Goal: Task Accomplishment & Management: Manage account settings

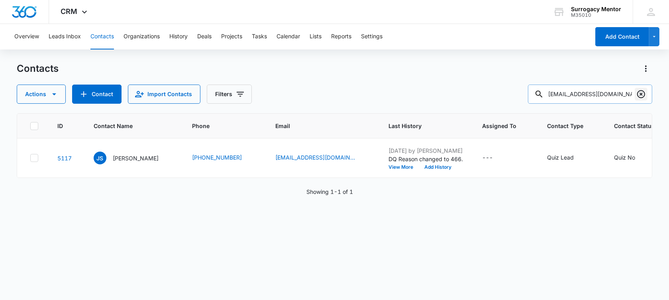
click at [642, 92] on icon "Clear" at bounding box center [641, 94] width 10 height 10
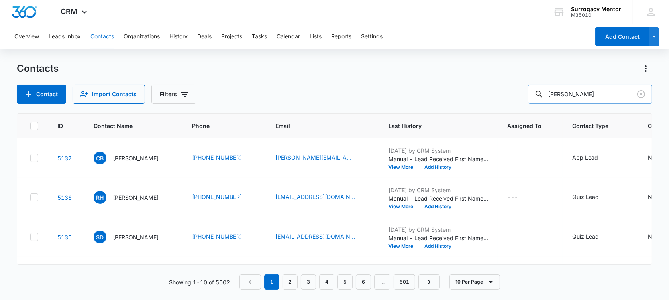
type input "[PERSON_NAME]"
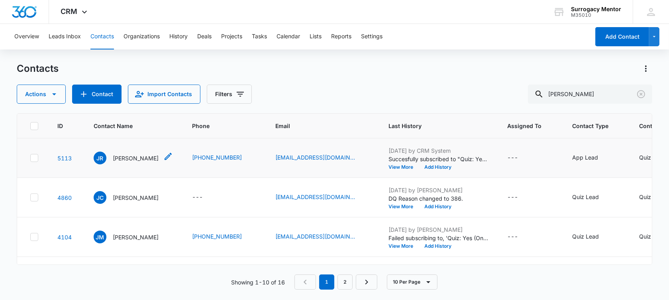
click at [123, 160] on p "Julia Robertson" at bounding box center [136, 158] width 46 height 8
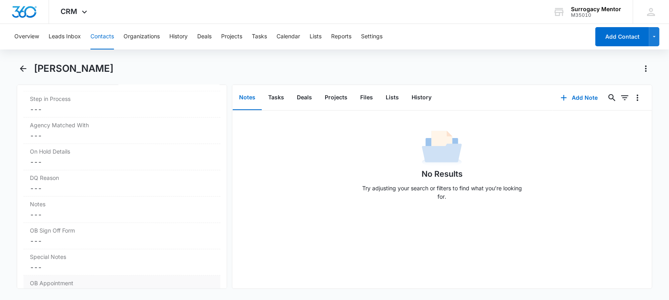
scroll to position [697, 0]
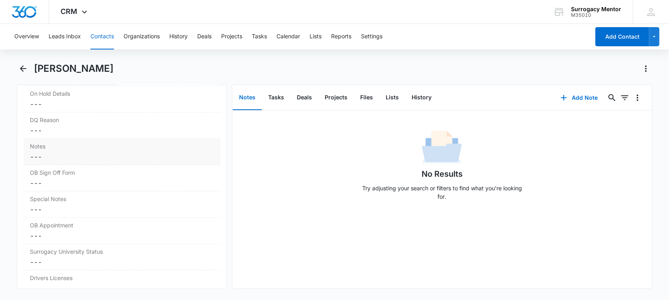
click at [61, 155] on dd "Cancel Save Changes ---" at bounding box center [122, 157] width 184 height 10
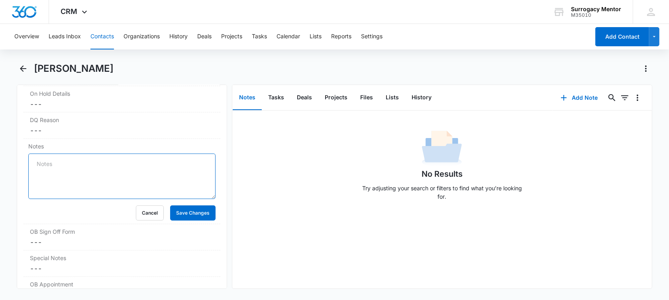
click at [63, 163] on textarea "Notes" at bounding box center [121, 175] width 187 height 45
paste textarea "1)age 36, 2) married, 3) BMI 35.4 needs to lose at least 10 pounds to be at bmi…"
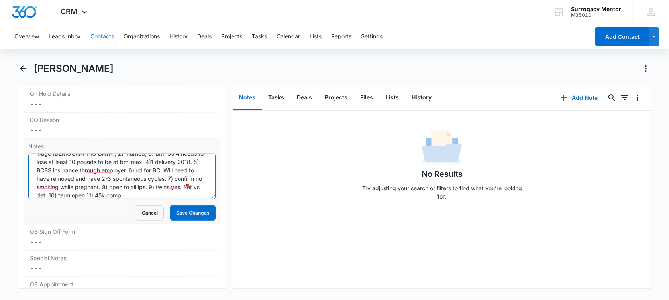
scroll to position [0, 0]
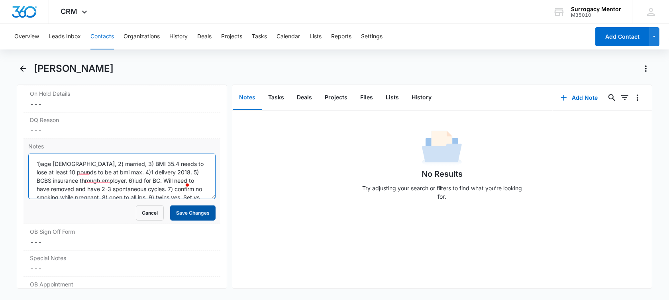
type textarea "1)age 36, 2) married, 3) BMI 35.4 needs to lose at least 10 pounds to be at bmi…"
click at [180, 214] on button "Save Changes" at bounding box center [192, 212] width 45 height 15
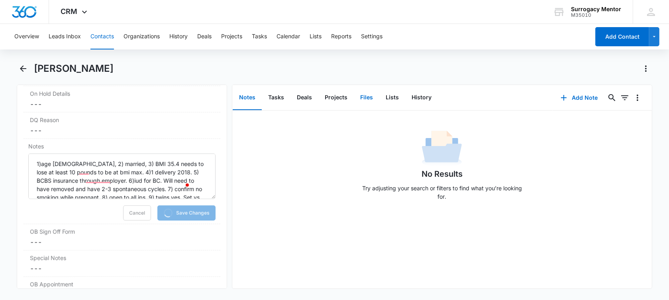
click at [368, 97] on button "Files" at bounding box center [366, 97] width 25 height 25
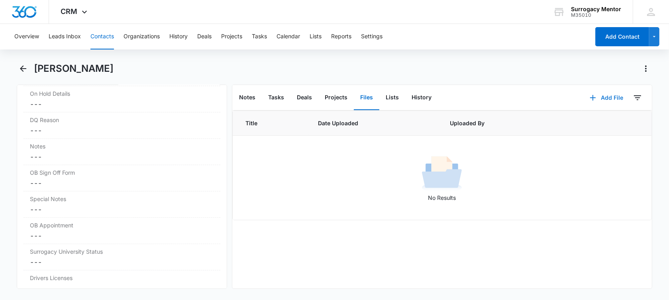
click at [589, 97] on icon "button" at bounding box center [593, 98] width 10 height 10
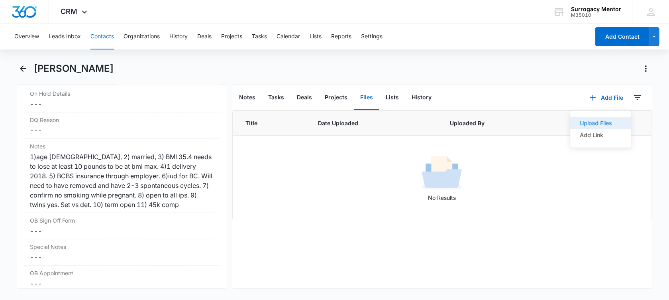
click at [583, 120] on div "Upload Files" at bounding box center [596, 123] width 32 height 6
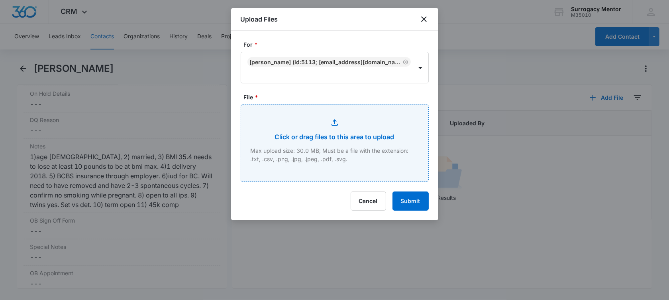
click at [304, 142] on input "File *" at bounding box center [334, 143] width 187 height 76
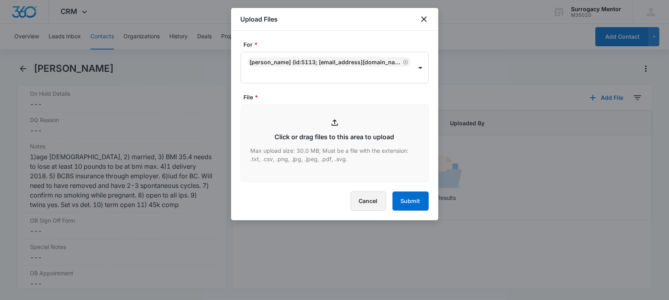
click at [371, 205] on button "Cancel" at bounding box center [368, 200] width 35 height 19
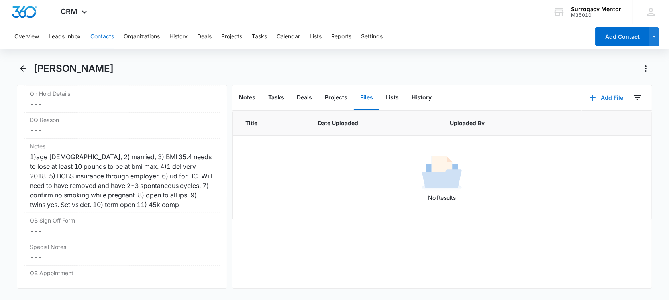
click at [602, 94] on button "Add File" at bounding box center [606, 97] width 49 height 19
click at [585, 118] on button "Upload Files" at bounding box center [600, 123] width 61 height 12
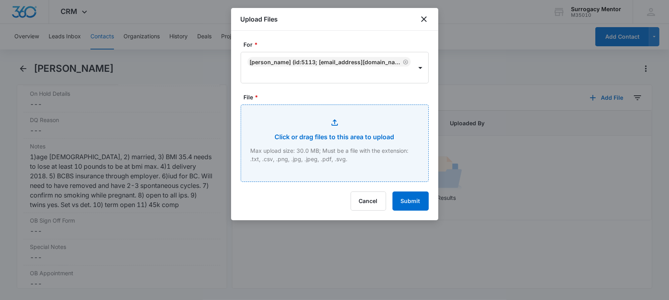
click at [304, 134] on input "File *" at bounding box center [334, 143] width 187 height 76
type input "C:\fakepath\GC Application Julia Robertson.pdf"
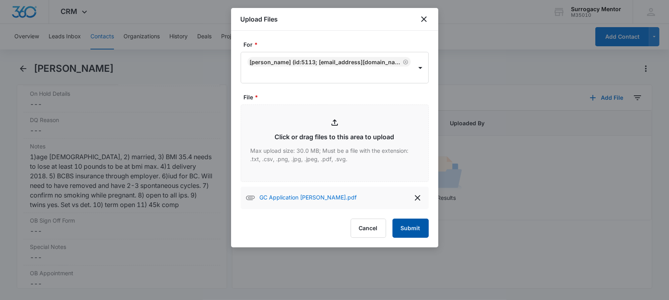
click at [405, 221] on button "Submit" at bounding box center [410, 227] width 36 height 19
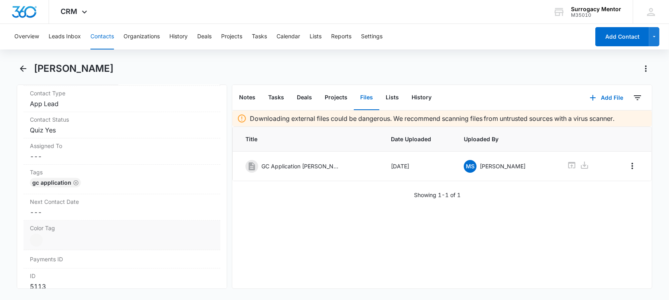
scroll to position [299, 0]
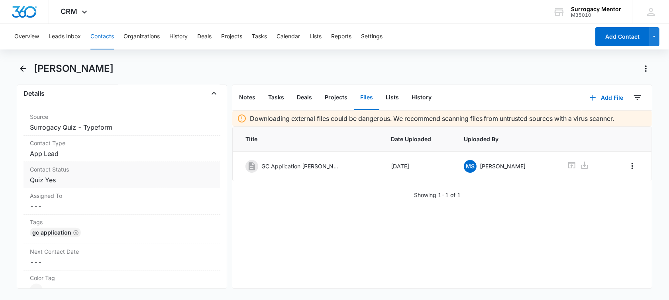
click at [66, 178] on dd "Cancel Save Changes Quiz Yes" at bounding box center [122, 180] width 184 height 10
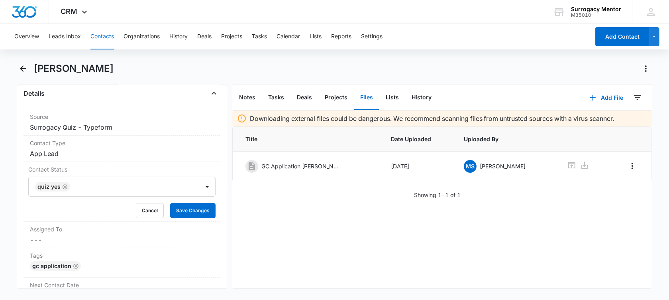
click at [66, 187] on icon "Remove Quiz Yes" at bounding box center [65, 186] width 5 height 5
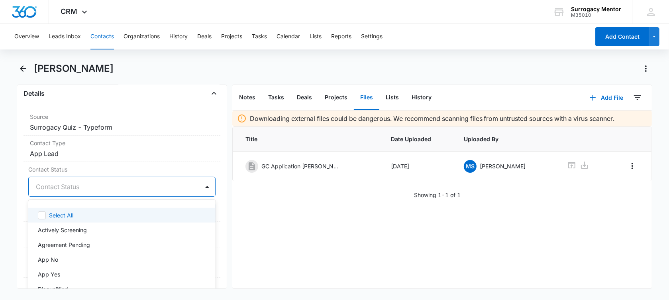
click at [66, 187] on div at bounding box center [112, 186] width 153 height 11
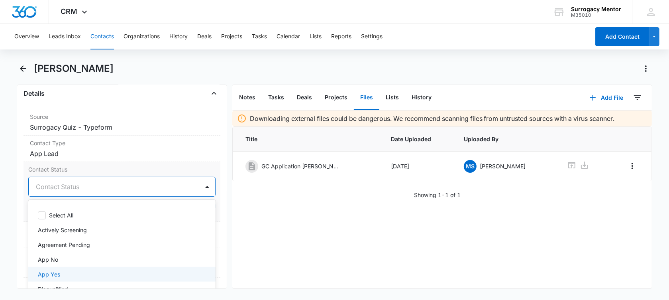
click at [78, 270] on div "App Yes" at bounding box center [121, 274] width 166 height 8
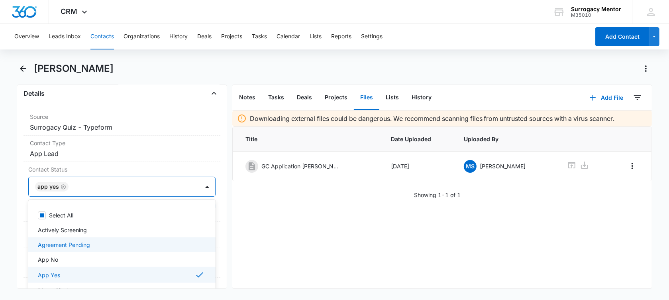
click at [16, 209] on main "Julia Robertson Remove JR Julia Robertson Contact Info Name Cancel Save Changes…" at bounding box center [334, 180] width 669 height 236
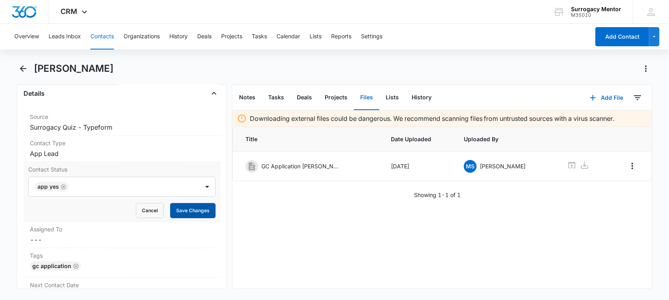
click at [196, 213] on button "Save Changes" at bounding box center [192, 210] width 45 height 15
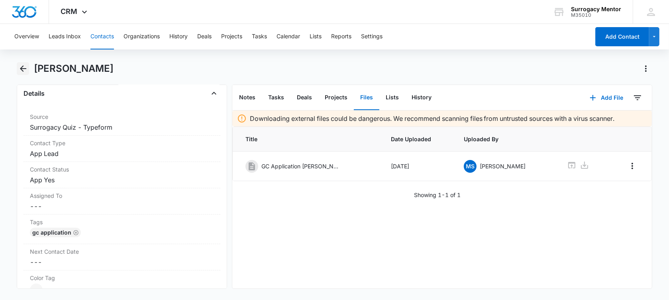
click at [21, 66] on icon "Back" at bounding box center [23, 69] width 10 height 10
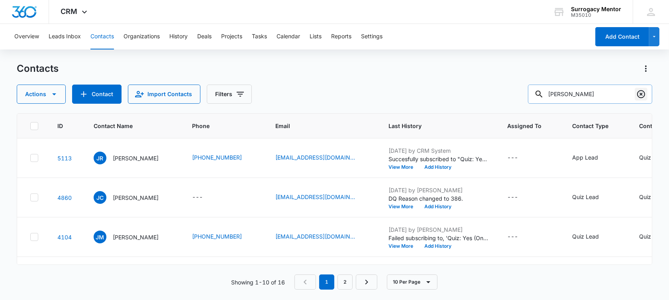
click at [636, 91] on icon "Clear" at bounding box center [641, 94] width 10 height 10
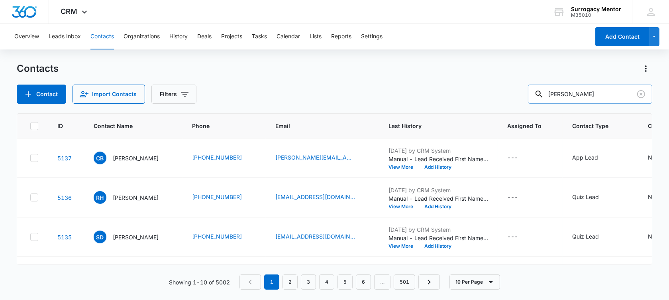
type input "[PERSON_NAME]"
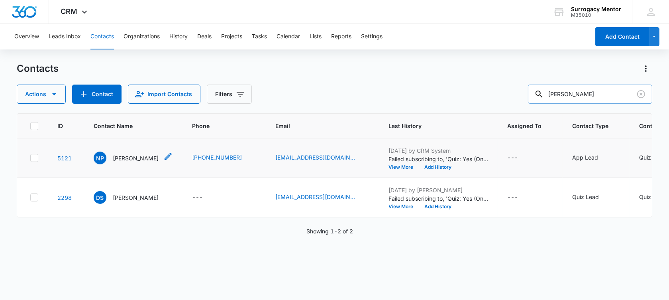
click at [131, 162] on p "[PERSON_NAME]" at bounding box center [136, 158] width 46 height 8
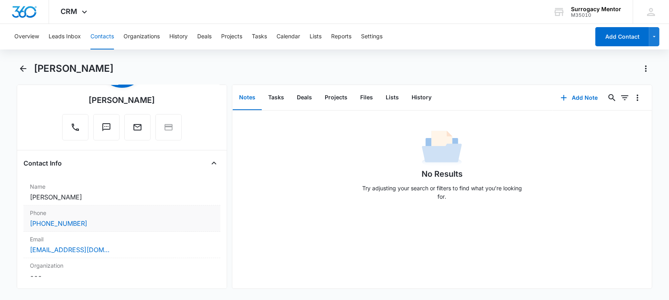
scroll to position [100, 0]
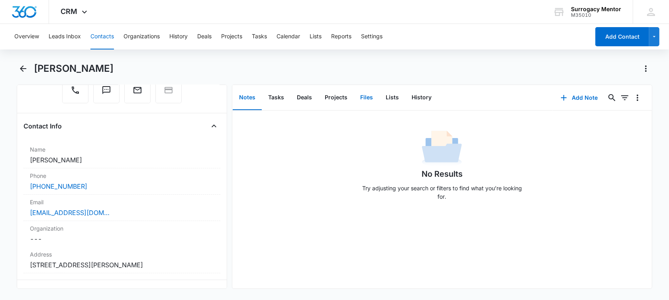
click at [365, 99] on button "Files" at bounding box center [366, 97] width 25 height 25
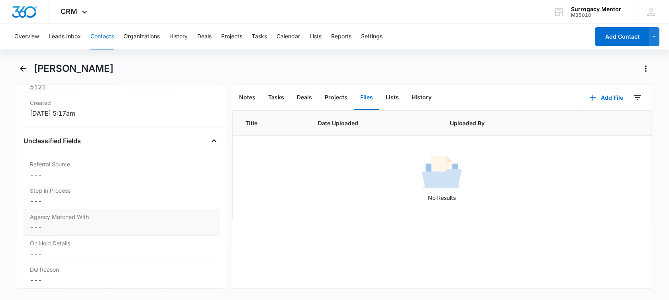
scroll to position [647, 0]
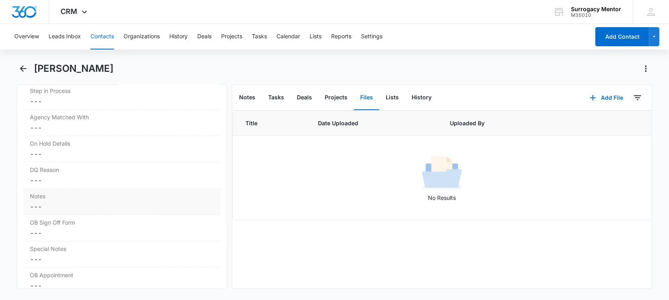
click at [59, 211] on div "Notes Cancel Save Changes ---" at bounding box center [121, 201] width 197 height 26
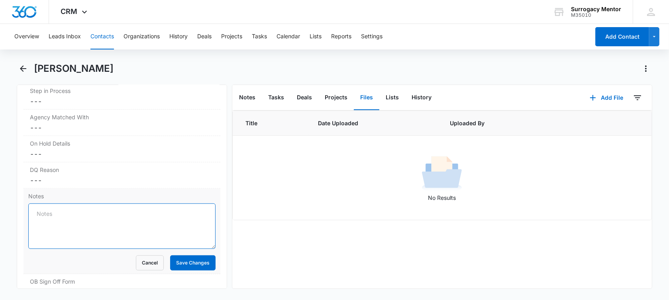
click at [59, 210] on textarea "Notes" at bounding box center [121, 225] width 187 height 45
paste textarea "1)Age 38, 2) single. 3) only 4’11 and 100 lbs, BMI 20.2 4) 4 deliveries 07 2011…"
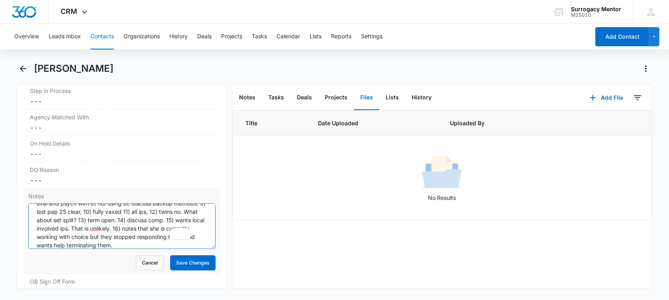
scroll to position [35, 0]
type textarea "1)Age 38, 2) single. 3) only 4’11 and 100 lbs, BMI 20.2 4) 4 deliveries 07 2011…"
click at [185, 258] on button "Save Changes" at bounding box center [192, 262] width 45 height 15
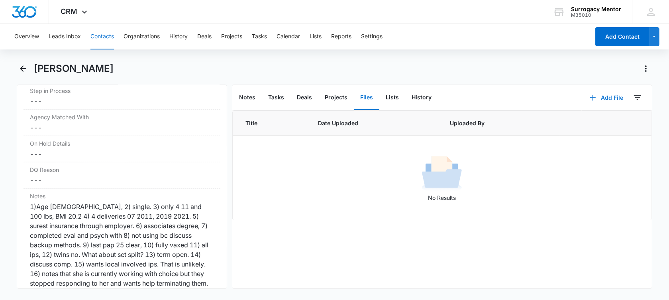
click at [597, 98] on button "Add File" at bounding box center [606, 97] width 49 height 19
click at [585, 123] on div "Upload Files" at bounding box center [596, 123] width 32 height 6
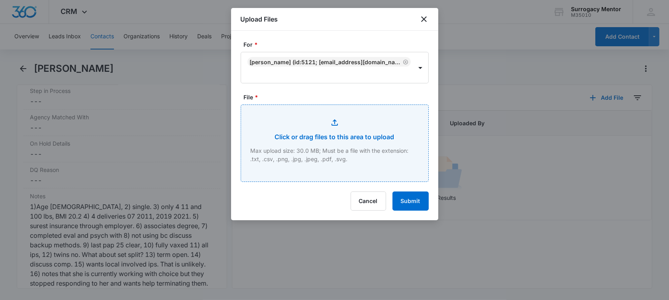
click at [362, 147] on input "File *" at bounding box center [334, 143] width 187 height 76
type input "C:\fakepath\GC Application Ngan Phan.pdf"
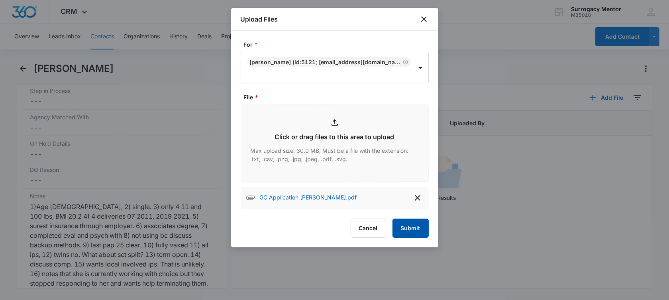
click at [419, 229] on button "Submit" at bounding box center [410, 227] width 36 height 19
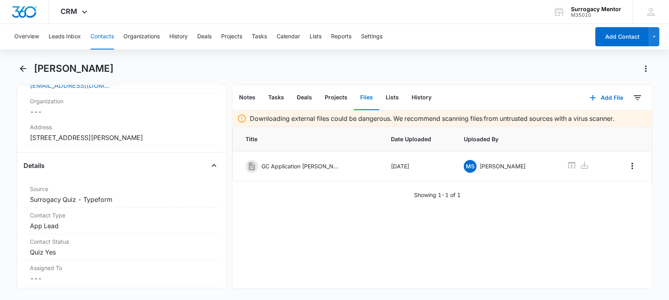
scroll to position [50, 0]
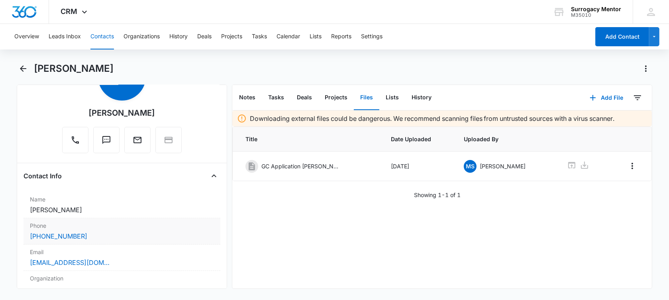
click at [93, 237] on div "[PHONE_NUMBER]" at bounding box center [122, 236] width 184 height 10
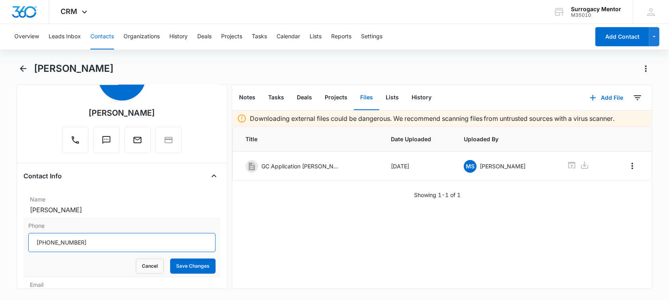
drag, startPoint x: 87, startPoint y: 242, endPoint x: 44, endPoint y: 250, distance: 43.8
click at [44, 250] on input "Phone" at bounding box center [121, 242] width 187 height 19
click at [145, 265] on button "Cancel" at bounding box center [150, 265] width 28 height 15
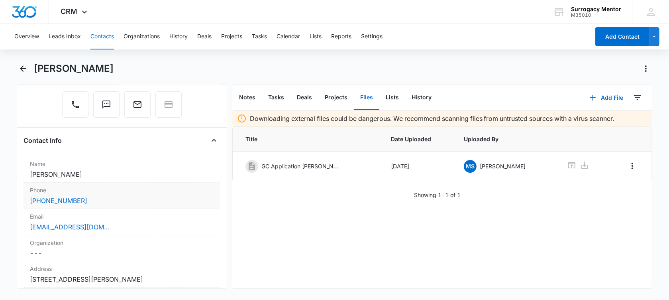
scroll to position [100, 0]
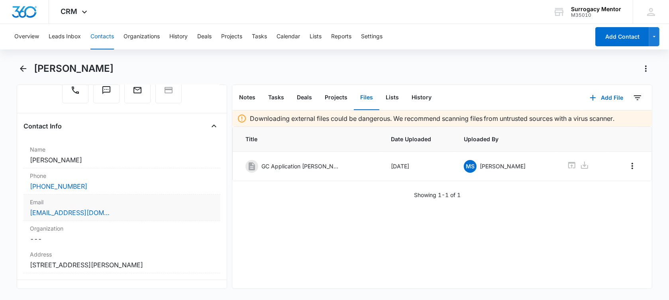
click at [125, 212] on div "[EMAIL_ADDRESS][DOMAIN_NAME]" at bounding box center [122, 213] width 184 height 10
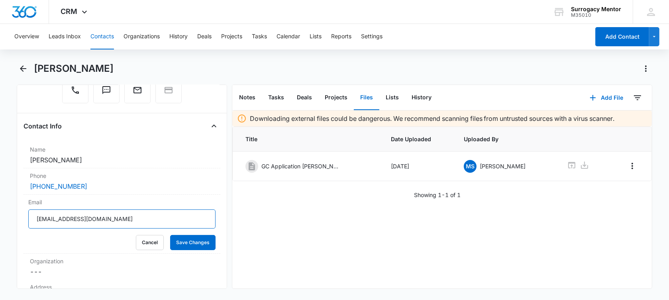
drag, startPoint x: 131, startPoint y: 218, endPoint x: 0, endPoint y: 216, distance: 131.1
click at [0, 216] on main "Ngan Phan Remove NP Ngan Phan Contact Info Name Cancel Save Changes Ngan Phan P…" at bounding box center [334, 180] width 669 height 236
click at [145, 241] on button "Cancel" at bounding box center [150, 242] width 28 height 15
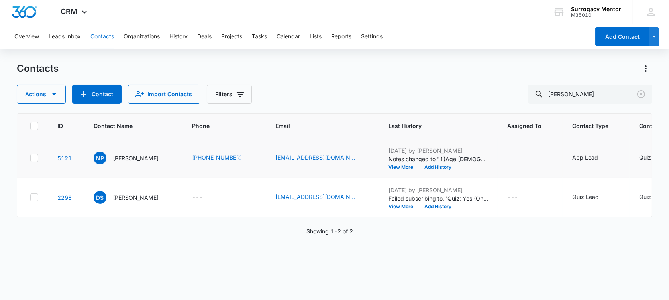
drag, startPoint x: 346, startPoint y: 168, endPoint x: 274, endPoint y: 182, distance: 72.8
click at [279, 178] on td "[EMAIL_ADDRESS][DOMAIN_NAME]" at bounding box center [322, 157] width 113 height 39
drag, startPoint x: 256, startPoint y: 174, endPoint x: 338, endPoint y: 174, distance: 82.4
click at [338, 174] on td "[EMAIL_ADDRESS][DOMAIN_NAME]" at bounding box center [322, 157] width 113 height 39
copy link "[EMAIL_ADDRESS][DOMAIN_NAME]"
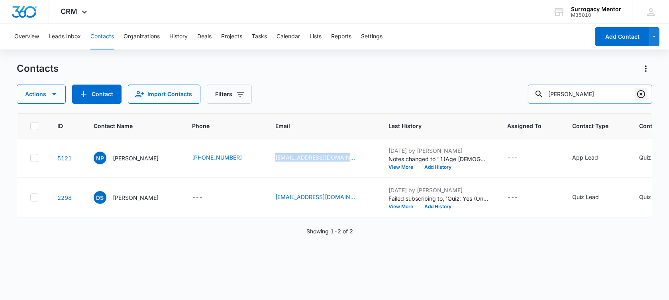
click at [639, 92] on icon "Clear" at bounding box center [641, 94] width 10 height 10
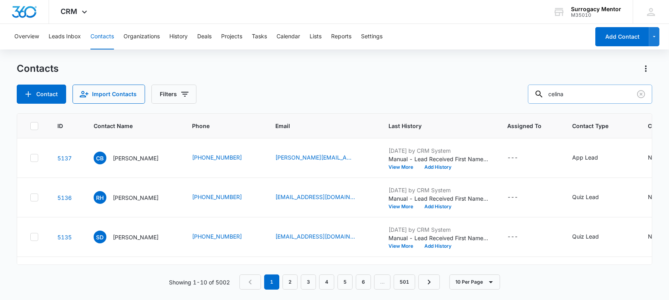
type input "celina"
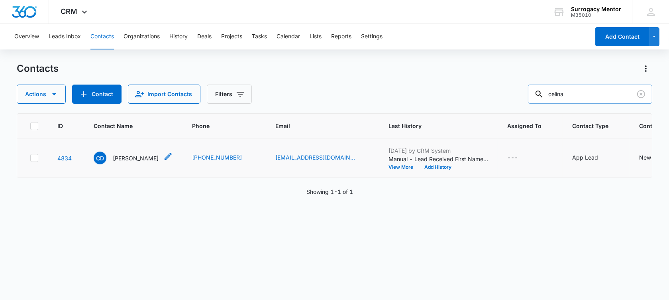
click at [129, 162] on p "[PERSON_NAME]" at bounding box center [136, 158] width 46 height 8
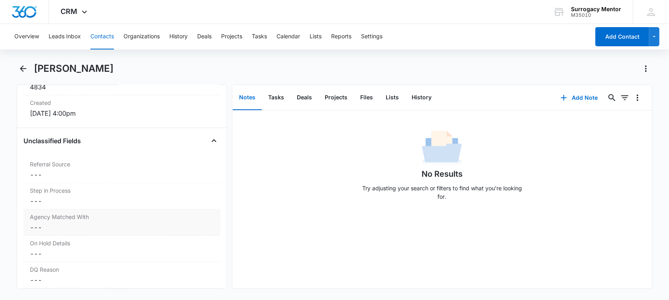
scroll to position [697, 0]
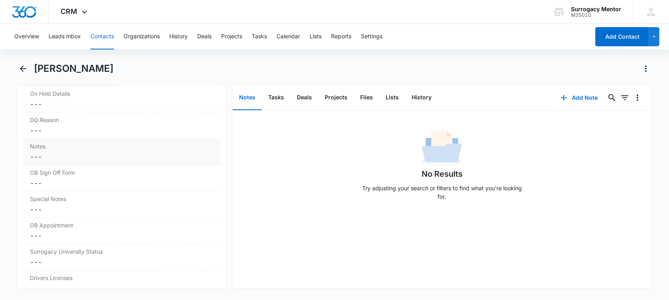
click at [51, 152] on dd "Cancel Save Changes ---" at bounding box center [122, 157] width 184 height 10
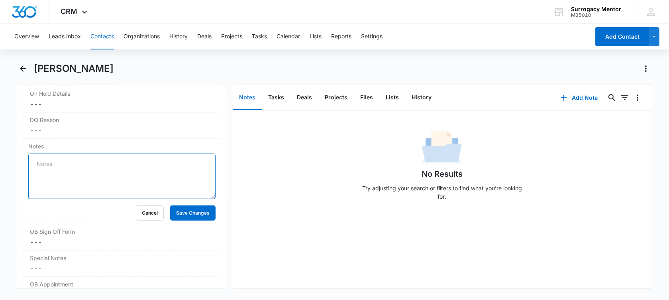
click at [49, 161] on textarea "Notes" at bounding box center [121, 175] width 187 height 45
paste textarea "1) Age [DEMOGRAPHIC_DATA]. 2) Married. 3) BMI 21.4 4) 2 deliveries 2019 2021 5)…"
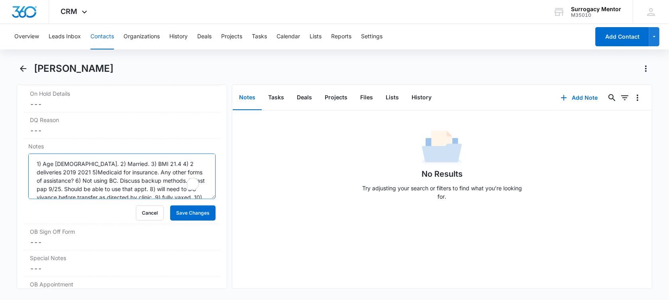
scroll to position [19, 0]
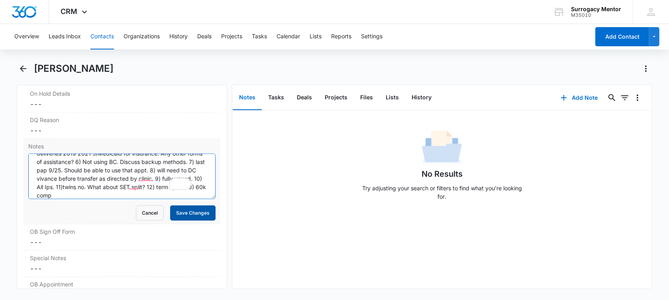
type textarea "1) Age [DEMOGRAPHIC_DATA]. 2) Married. 3) BMI 21.4 4) 2 deliveries 2019 2021 5)…"
click at [170, 213] on button "Save Changes" at bounding box center [192, 212] width 45 height 15
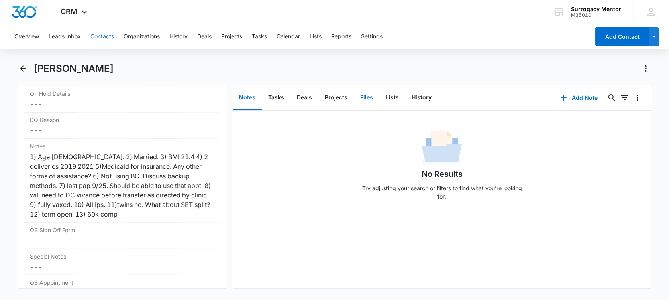
click at [358, 96] on button "Files" at bounding box center [366, 97] width 25 height 25
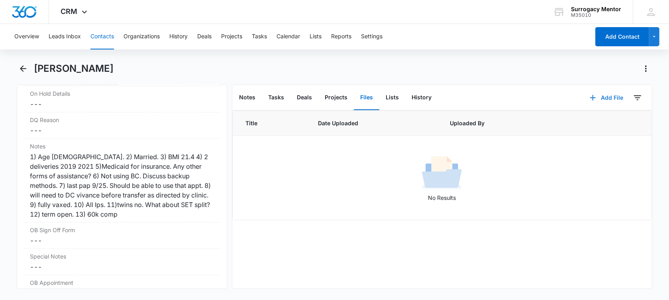
click at [595, 100] on button "Add File" at bounding box center [606, 97] width 49 height 19
click at [586, 123] on div "Upload Files" at bounding box center [596, 123] width 32 height 6
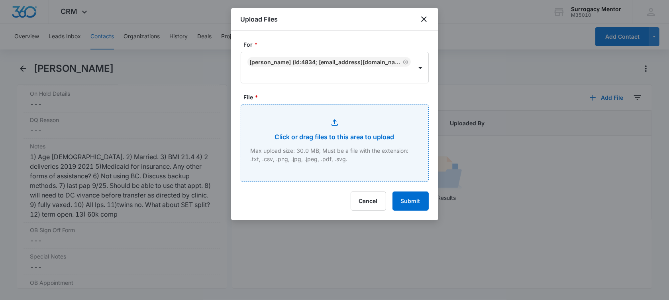
click at [330, 141] on input "File *" at bounding box center [334, 143] width 187 height 76
click at [362, 142] on input "File *" at bounding box center [334, 143] width 187 height 76
type input "C:\fakepath\GC Application [PERSON_NAME].pdf"
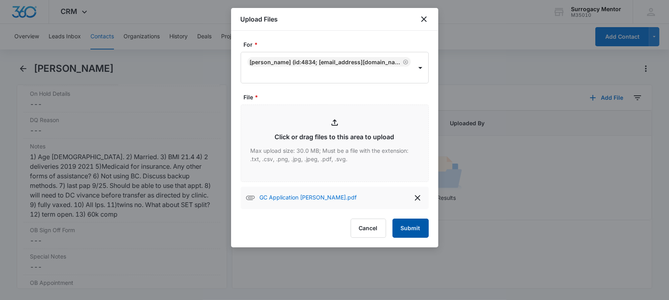
click at [412, 228] on button "Submit" at bounding box center [410, 227] width 36 height 19
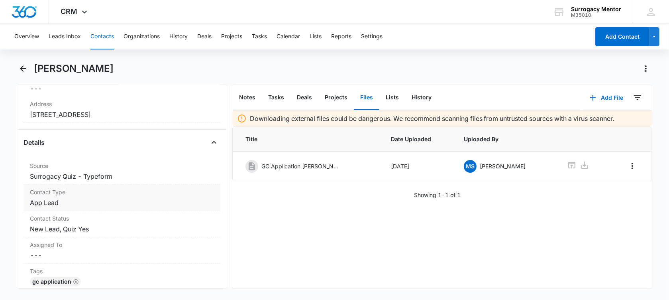
scroll to position [249, 0]
click at [123, 225] on dd "Cancel Save Changes New Lead, Quiz Yes" at bounding box center [122, 230] width 184 height 10
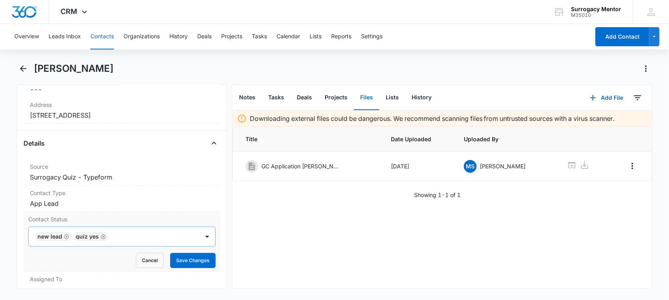
click at [66, 237] on icon "Remove New Lead" at bounding box center [67, 236] width 6 height 6
click at [67, 233] on icon "Remove Quiz Yes" at bounding box center [65, 236] width 6 height 6
click at [67, 233] on div at bounding box center [112, 236] width 153 height 11
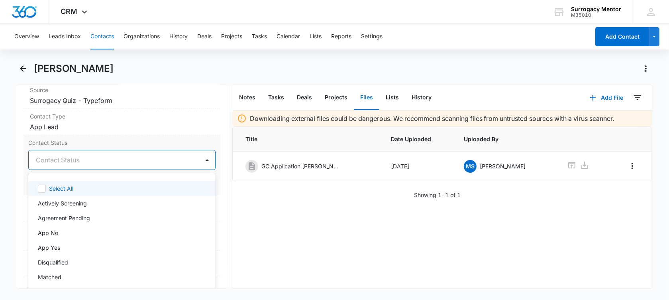
scroll to position [349, 0]
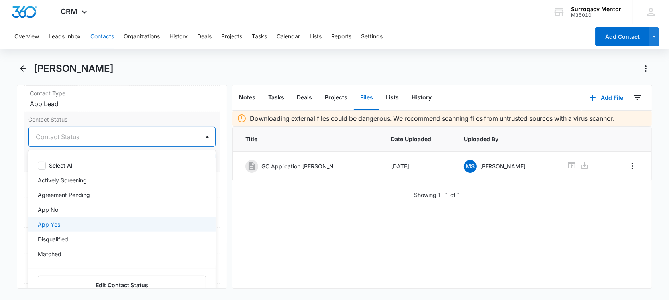
click at [64, 225] on div "App Yes" at bounding box center [121, 224] width 166 height 8
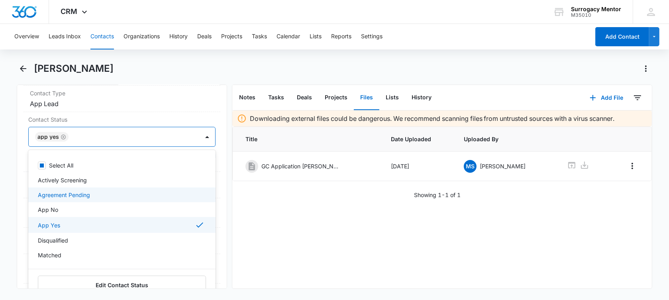
click at [14, 166] on main "[PERSON_NAME] Remove CD [PERSON_NAME] Contact Info Name Cancel Save Changes [PE…" at bounding box center [334, 180] width 669 height 236
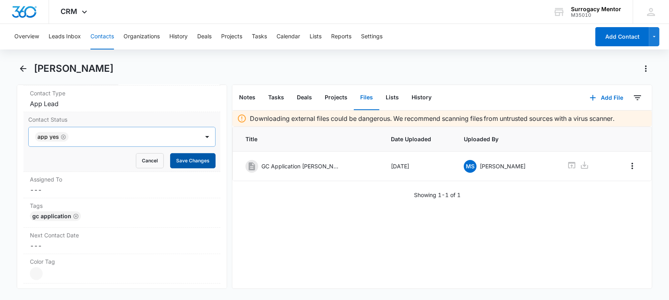
click at [179, 160] on button "Save Changes" at bounding box center [192, 160] width 45 height 15
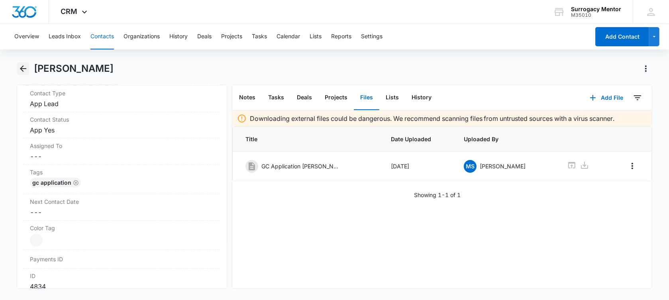
click at [25, 67] on icon "Back" at bounding box center [23, 69] width 10 height 10
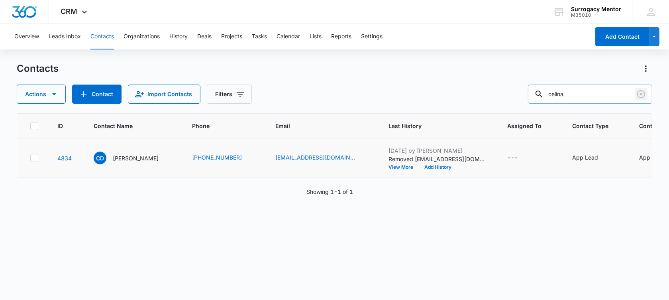
click at [640, 96] on icon "Clear" at bounding box center [641, 94] width 10 height 10
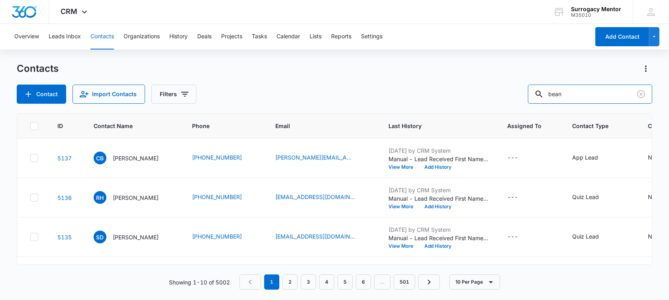
type input "bean"
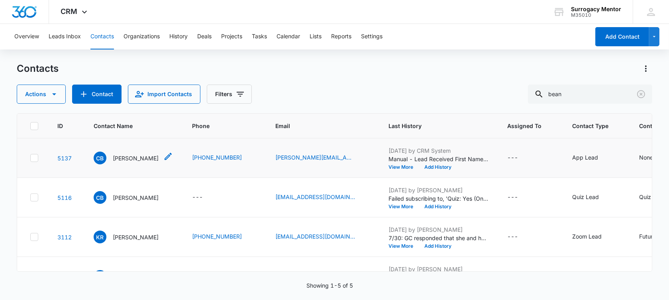
click at [127, 164] on div "CB [PERSON_NAME]" at bounding box center [126, 157] width 65 height 13
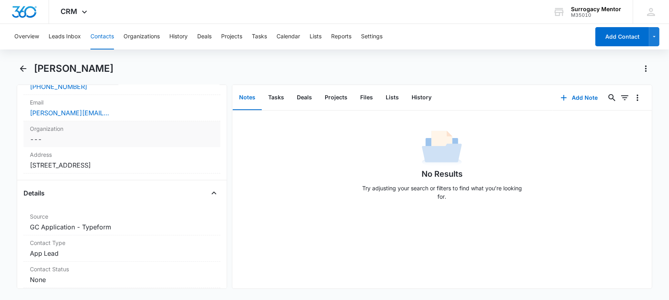
scroll to position [249, 0]
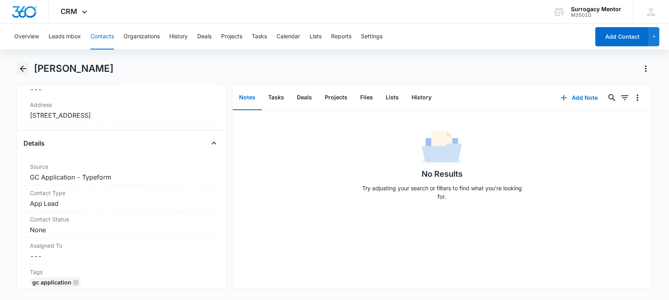
click at [20, 69] on icon "Back" at bounding box center [23, 69] width 10 height 10
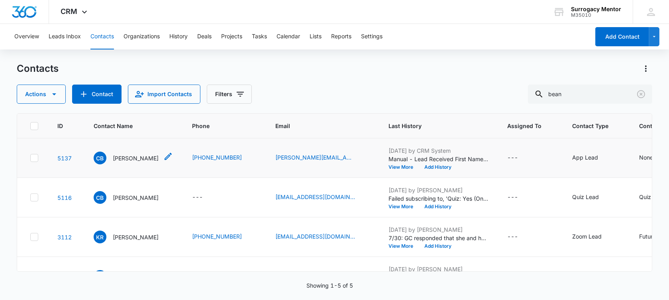
click at [134, 162] on p "[PERSON_NAME]" at bounding box center [136, 158] width 46 height 8
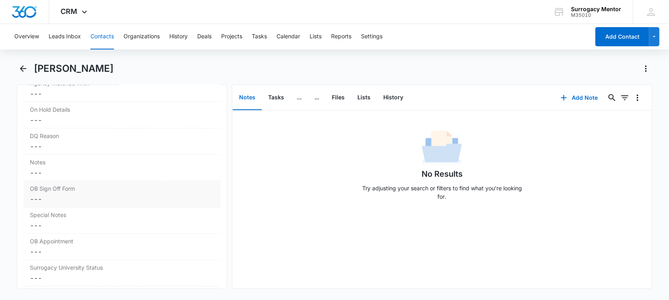
scroll to position [697, 0]
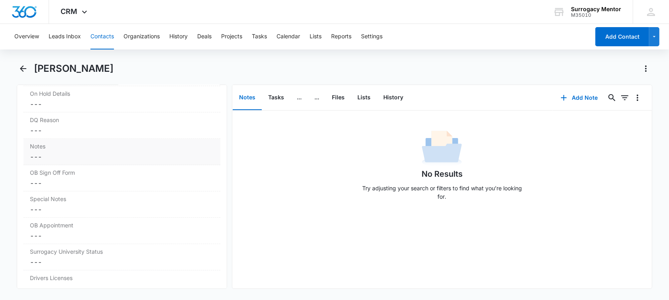
click at [51, 146] on label "Notes" at bounding box center [122, 146] width 184 height 8
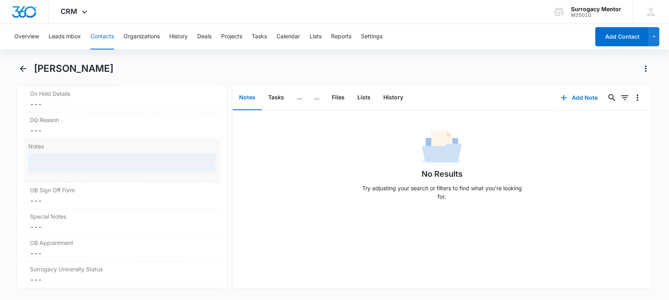
click at [52, 157] on div at bounding box center [121, 162] width 187 height 19
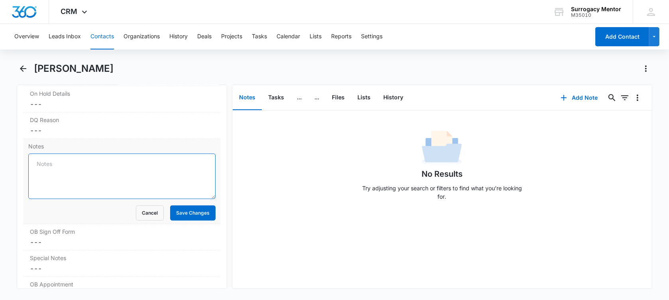
click at [55, 161] on textarea "Notes" at bounding box center [121, 175] width 187 height 45
paste textarea "DQ- 3/4 pregnancies were [MEDICAL_DATA] (first two born full term under 5 lbs.)…"
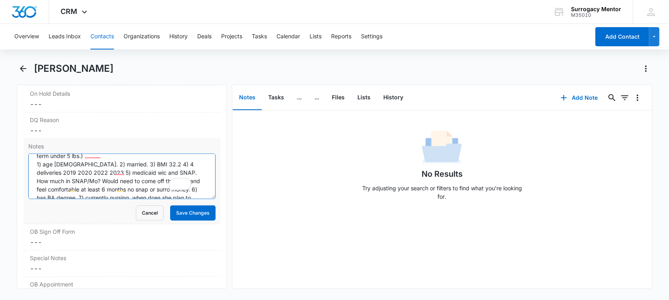
scroll to position [0, 0]
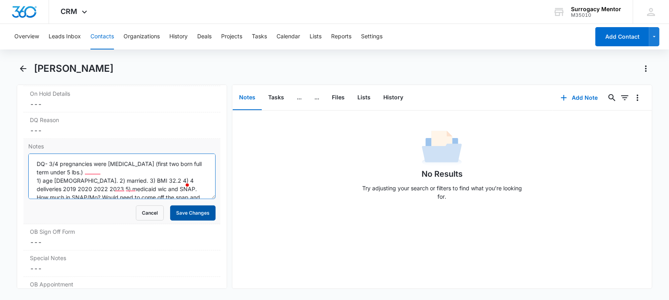
type textarea "DQ- 3/4 pregnancies were [MEDICAL_DATA] (first two born full term under 5 lbs.)…"
click at [189, 209] on button "Save Changes" at bounding box center [192, 212] width 45 height 15
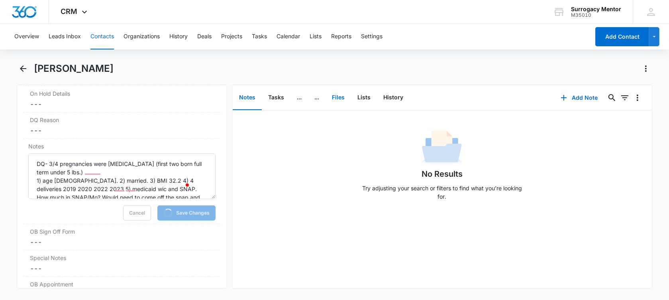
click at [339, 98] on button "Files" at bounding box center [337, 97] width 25 height 25
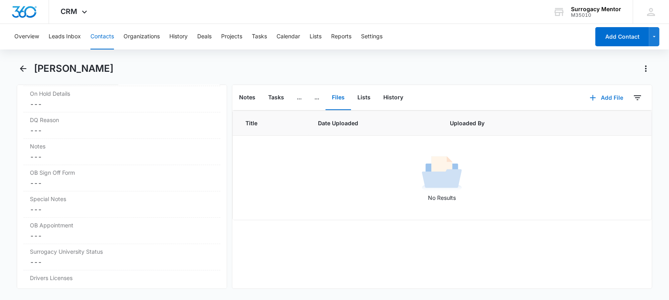
click at [602, 99] on button "Add File" at bounding box center [606, 97] width 49 height 19
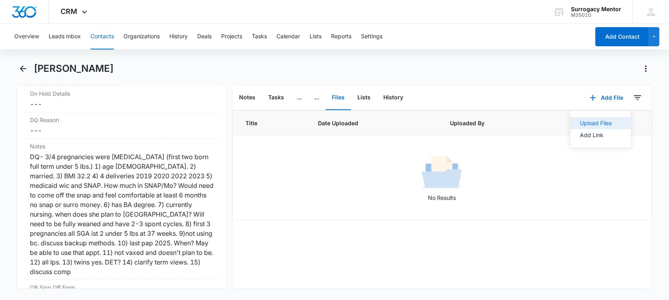
click at [597, 120] on div "Upload Files" at bounding box center [596, 123] width 32 height 6
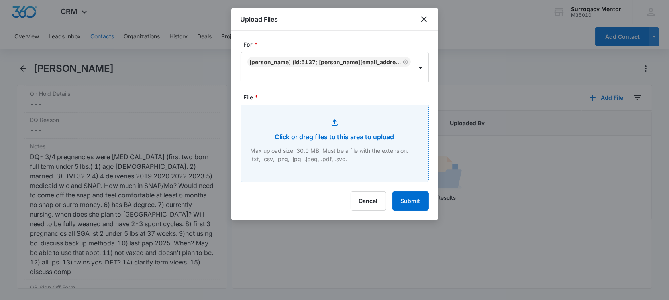
click at [378, 135] on input "File *" at bounding box center [334, 143] width 187 height 76
type input "C:\fakepath\GC Application [PERSON_NAME].pdf"
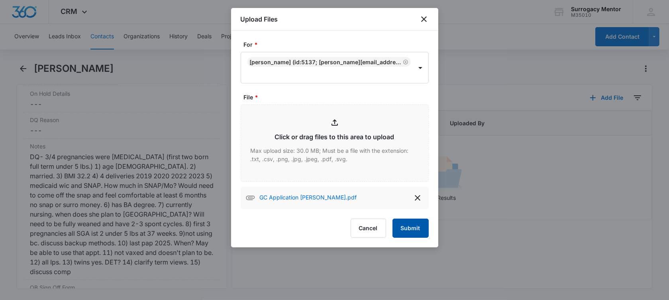
click at [407, 231] on button "Submit" at bounding box center [410, 227] width 36 height 19
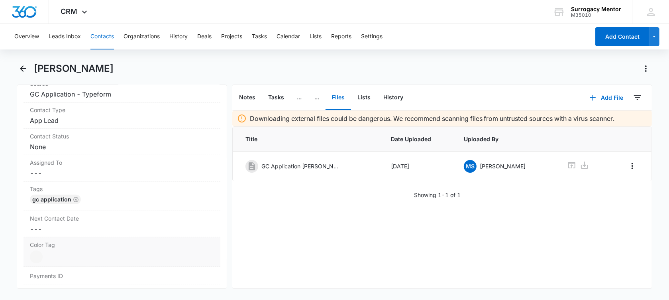
scroll to position [299, 0]
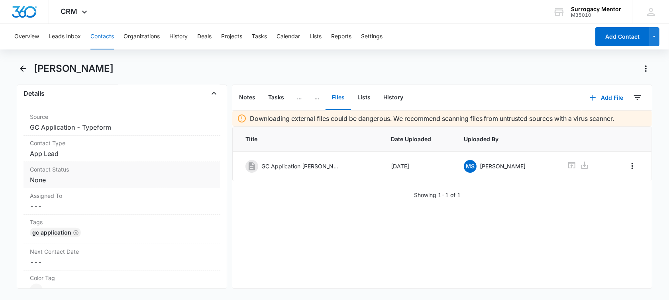
click at [53, 182] on dd "Cancel Save Changes None" at bounding box center [122, 180] width 184 height 10
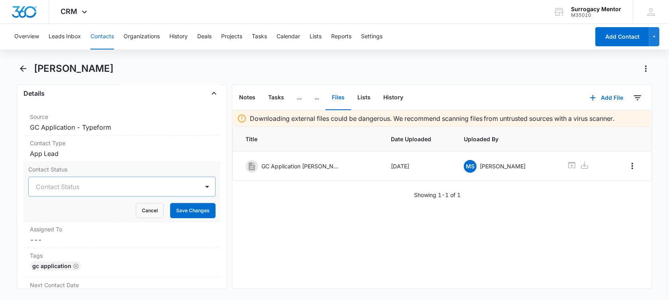
click at [76, 184] on div at bounding box center [112, 186] width 153 height 11
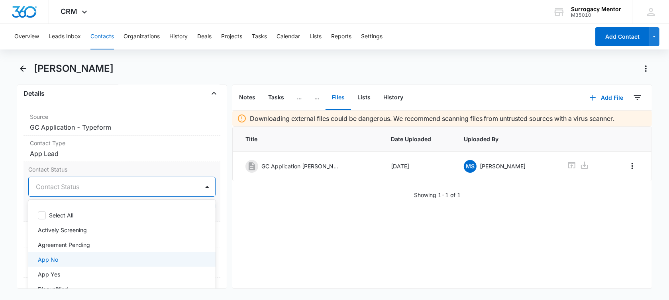
click at [73, 257] on div "App No" at bounding box center [121, 259] width 166 height 8
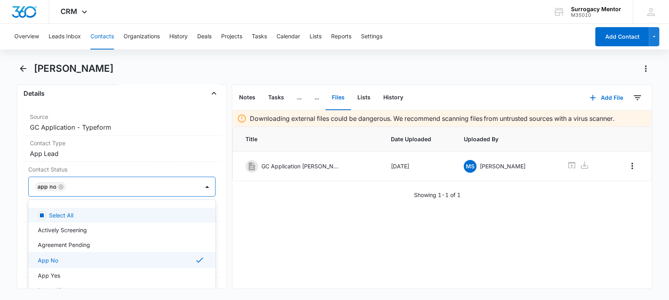
click at [10, 206] on main "[PERSON_NAME] Remove CB [PERSON_NAME] Contact Info Name Cancel Save Changes [PE…" at bounding box center [334, 180] width 669 height 236
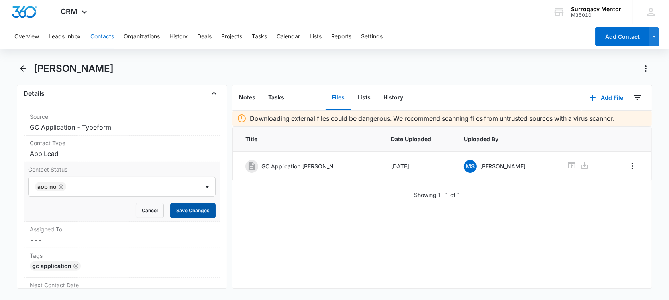
click at [194, 207] on button "Save Changes" at bounding box center [192, 210] width 45 height 15
